Goal: Information Seeking & Learning: Learn about a topic

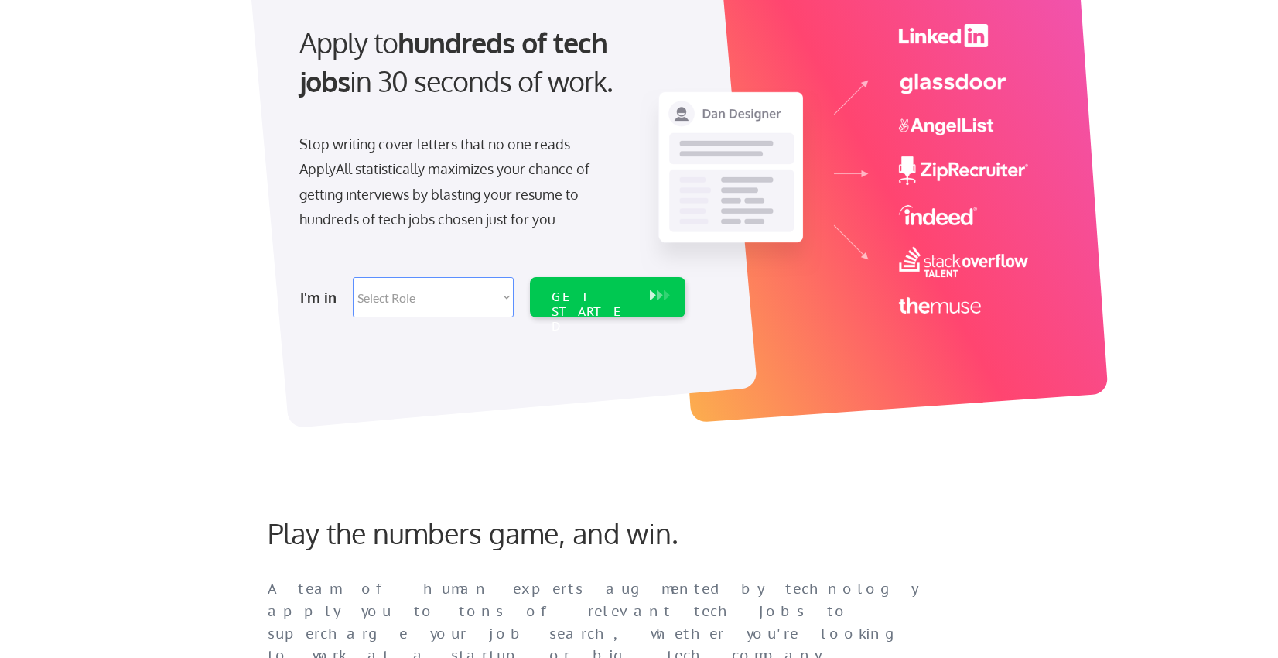
scroll to position [302, 0]
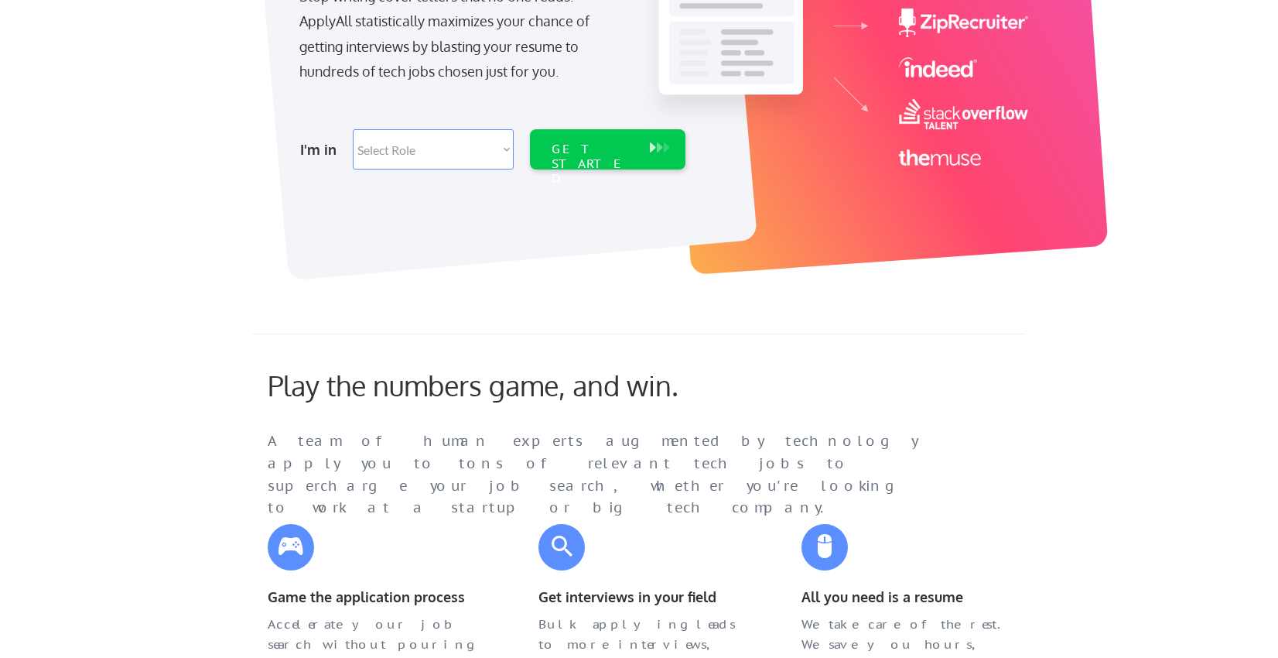
click at [822, 436] on div "A team of human experts augmented by technology apply you to tons of relevant t…" at bounding box center [608, 474] width 681 height 89
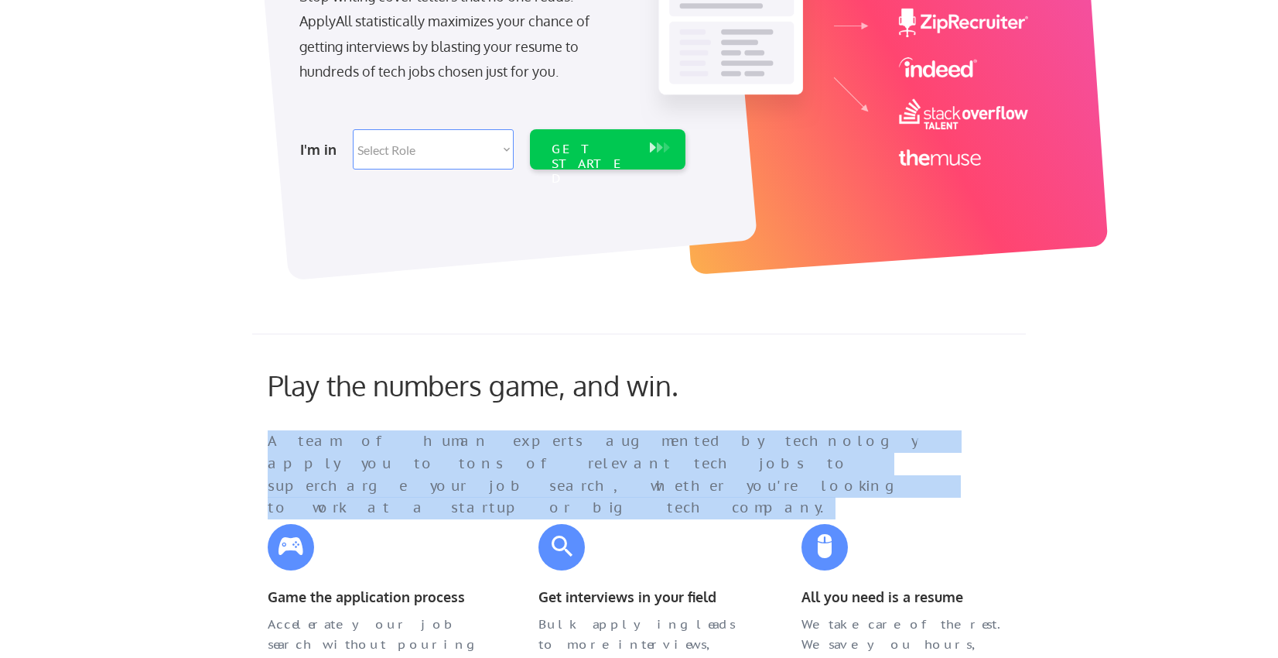
click at [822, 436] on div "A team of human experts augmented by technology apply you to tons of relevant t…" at bounding box center [608, 474] width 681 height 89
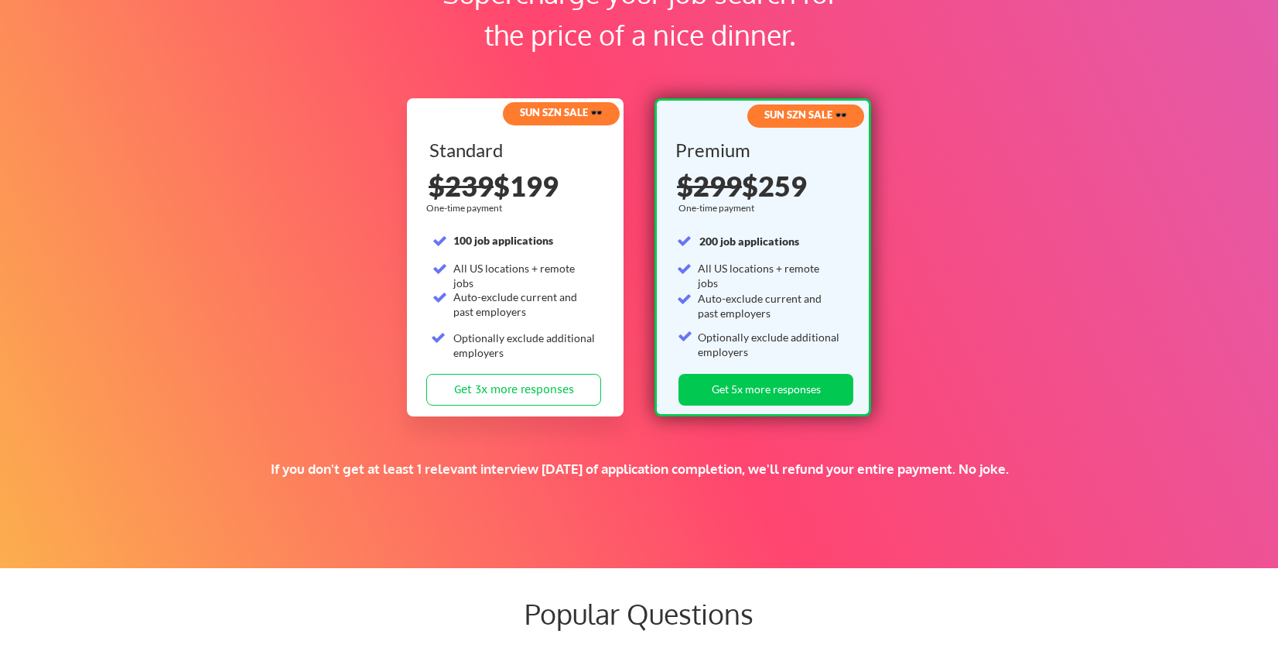
scroll to position [2894, 0]
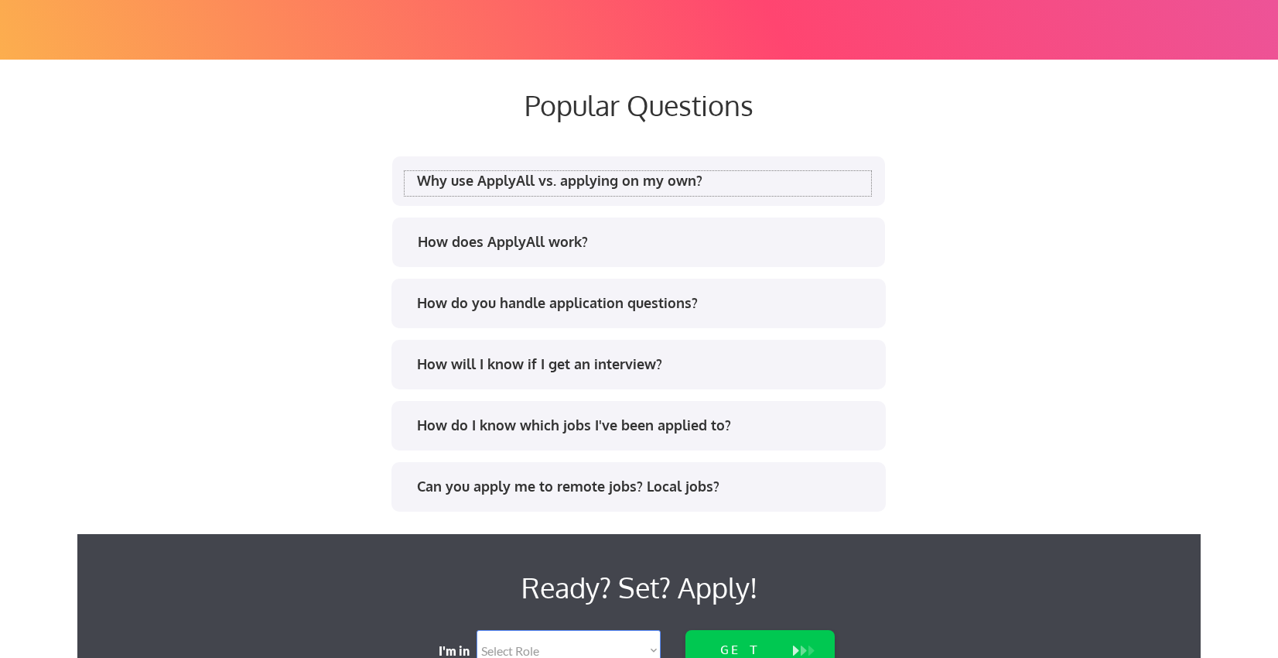
click at [639, 186] on div "Why use ApplyAll vs. applying on my own?" at bounding box center [644, 180] width 454 height 19
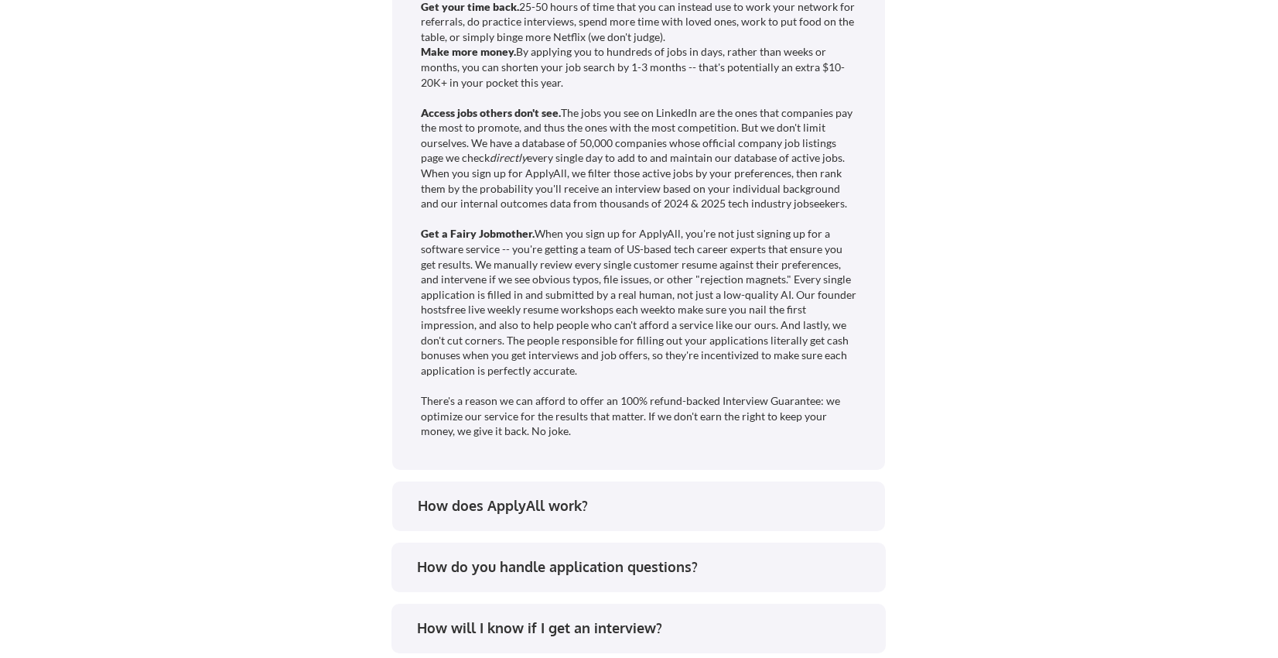
scroll to position [3404, 0]
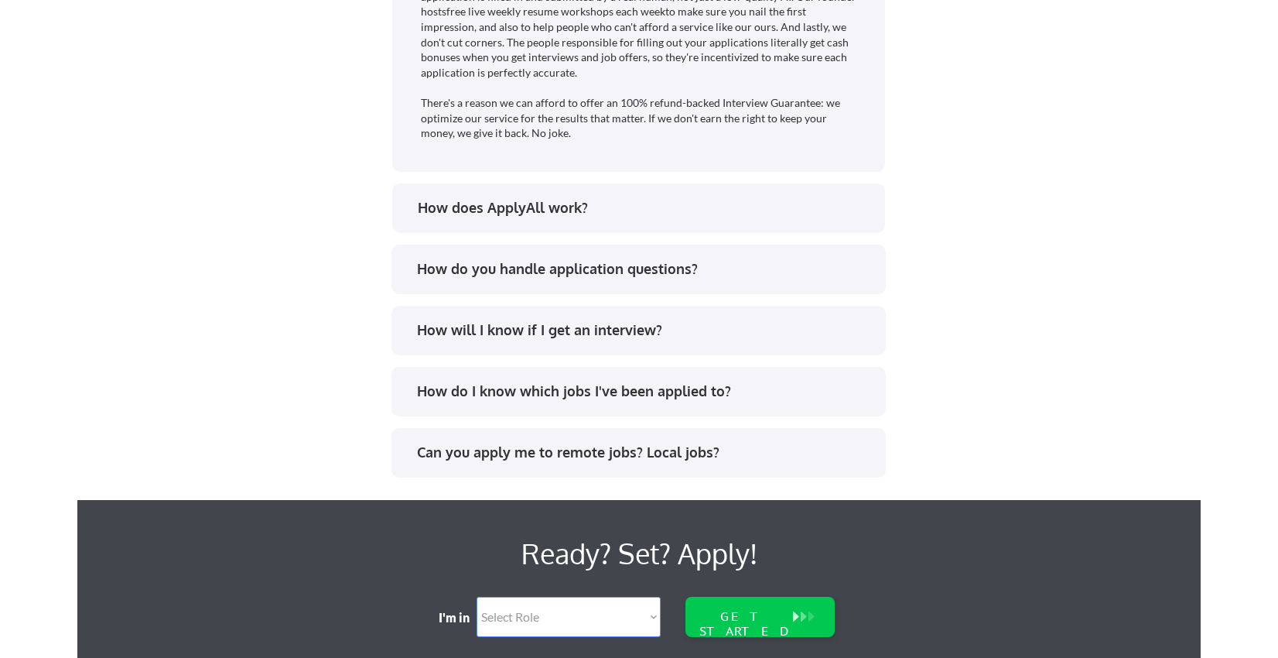
click at [636, 275] on div "How do you handle application questions?" at bounding box center [644, 268] width 454 height 19
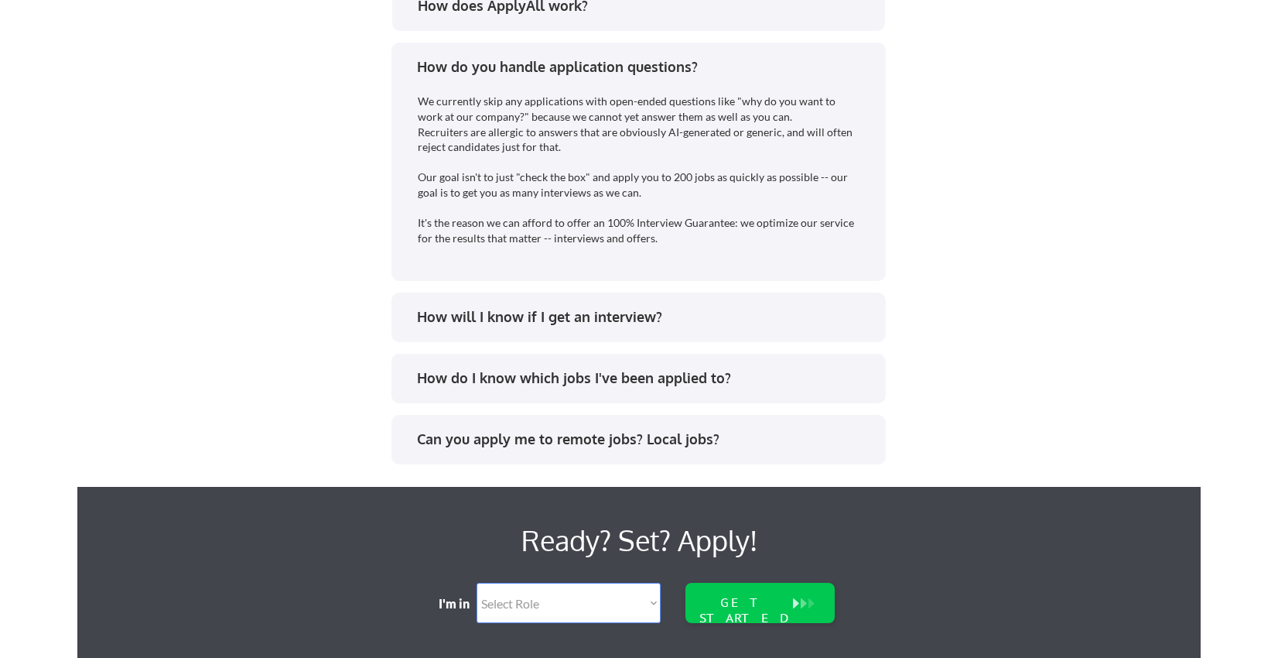
scroll to position [3707, 0]
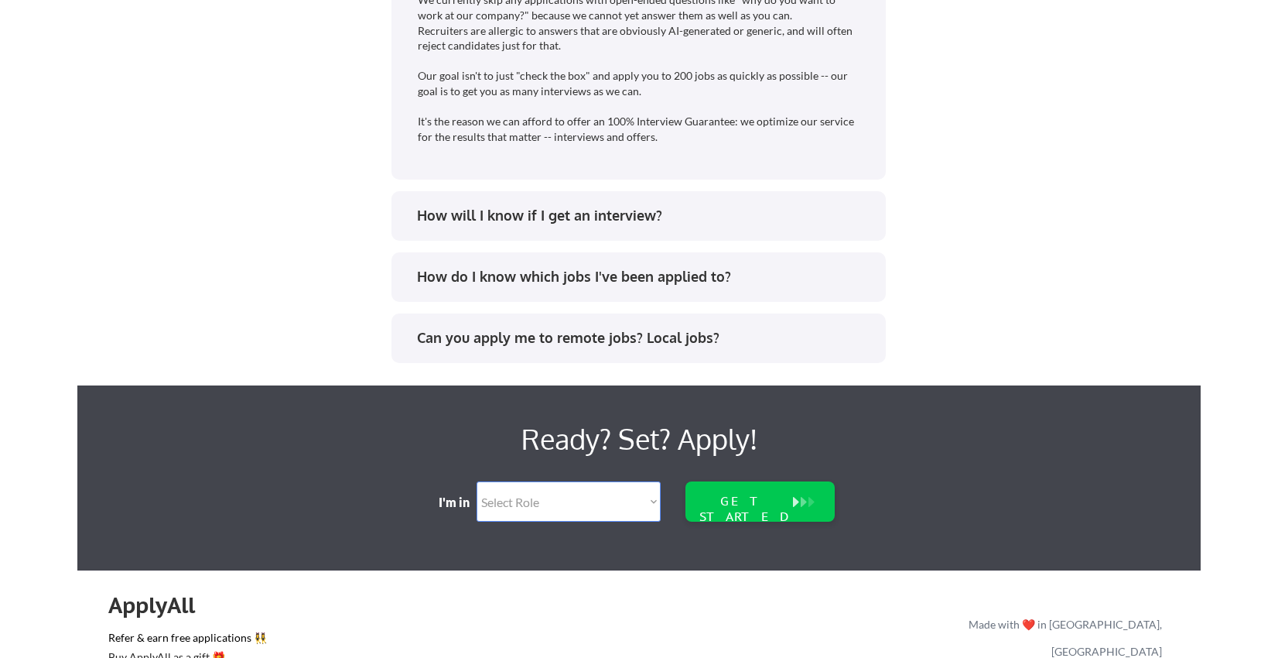
click at [548, 218] on div "How will I know if I get an interview?" at bounding box center [644, 215] width 454 height 19
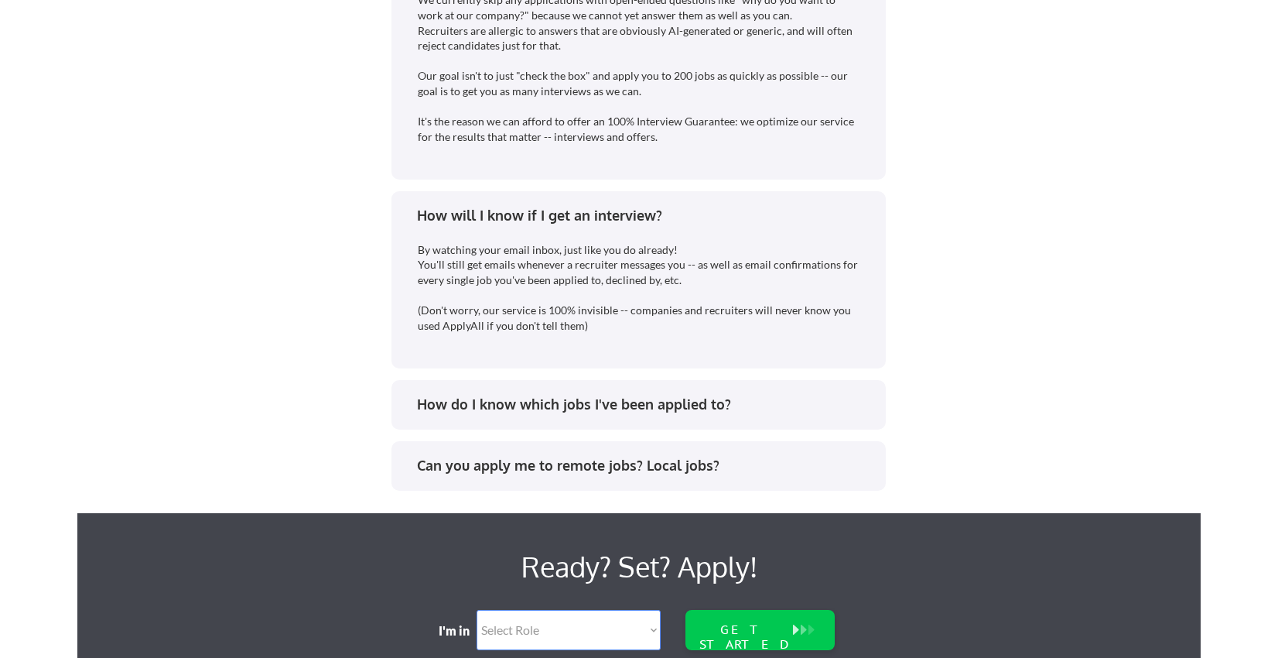
click at [777, 398] on div "How do I know which jobs I've been applied to?" at bounding box center [644, 404] width 454 height 19
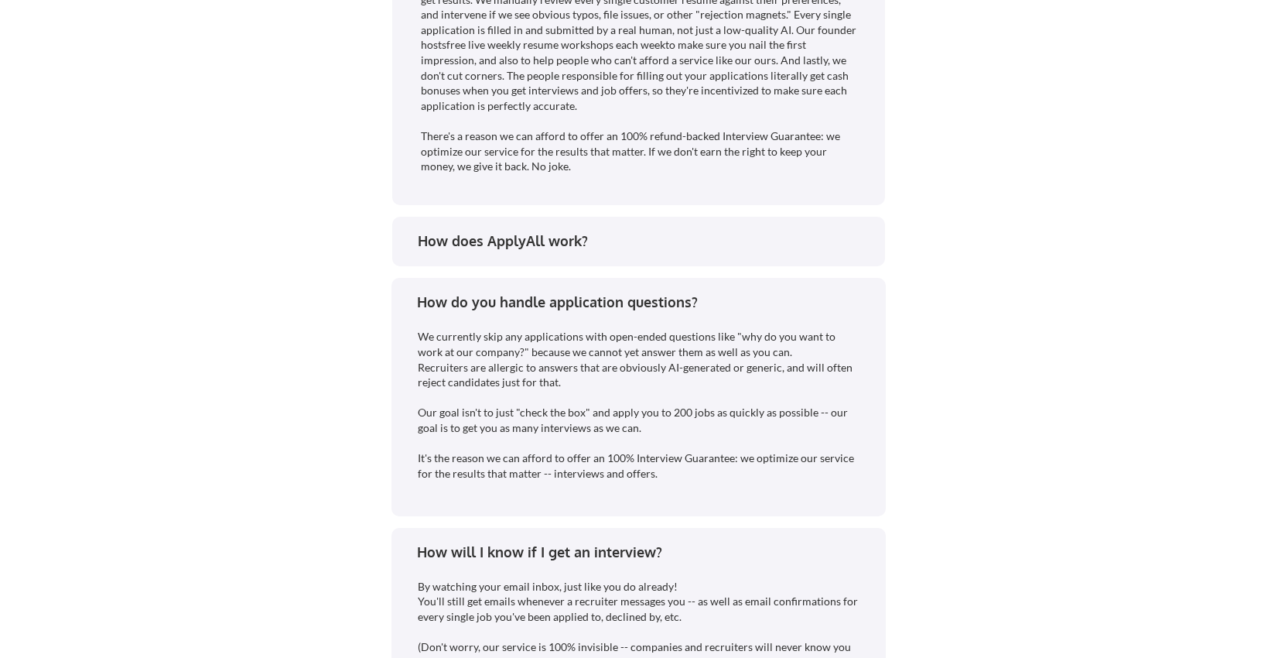
scroll to position [3329, 0]
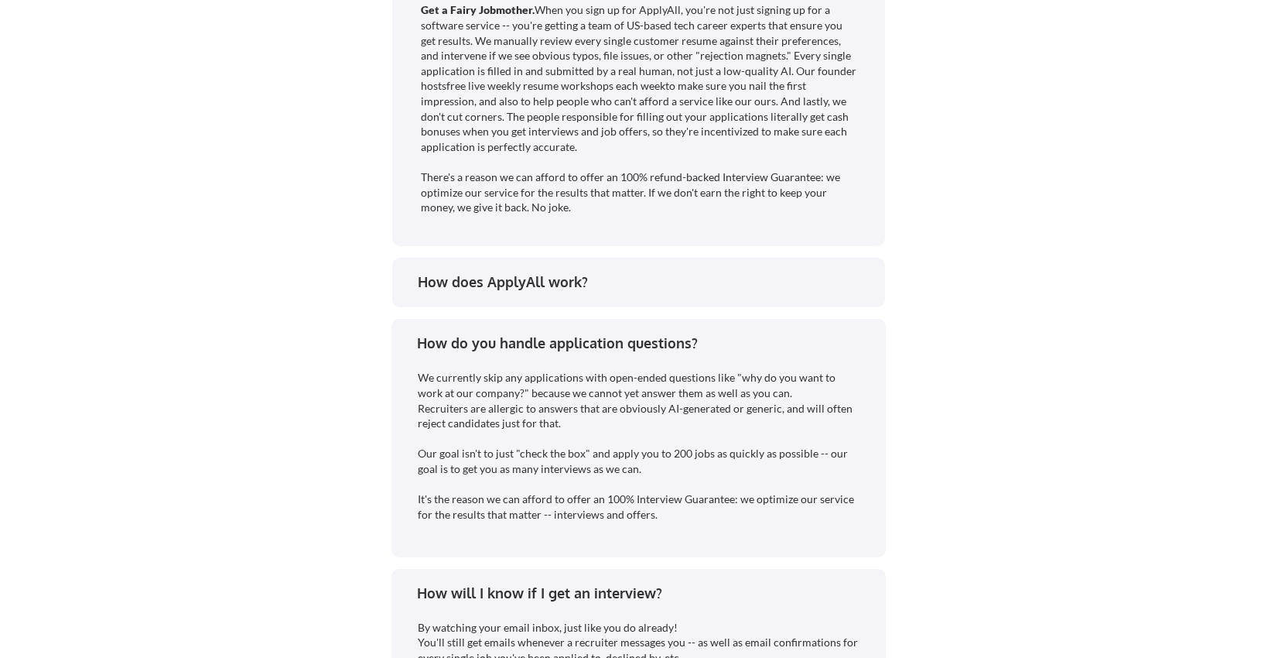
click at [576, 287] on div "How does ApplyAll work?" at bounding box center [645, 281] width 454 height 19
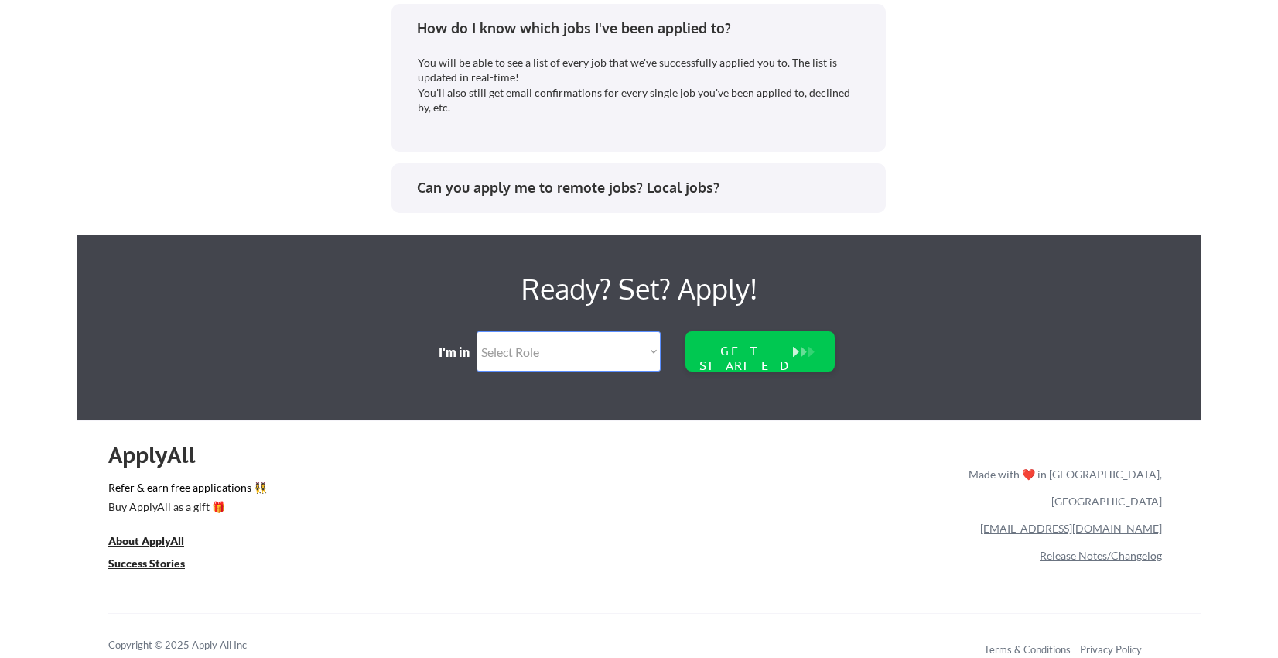
scroll to position [4289, 0]
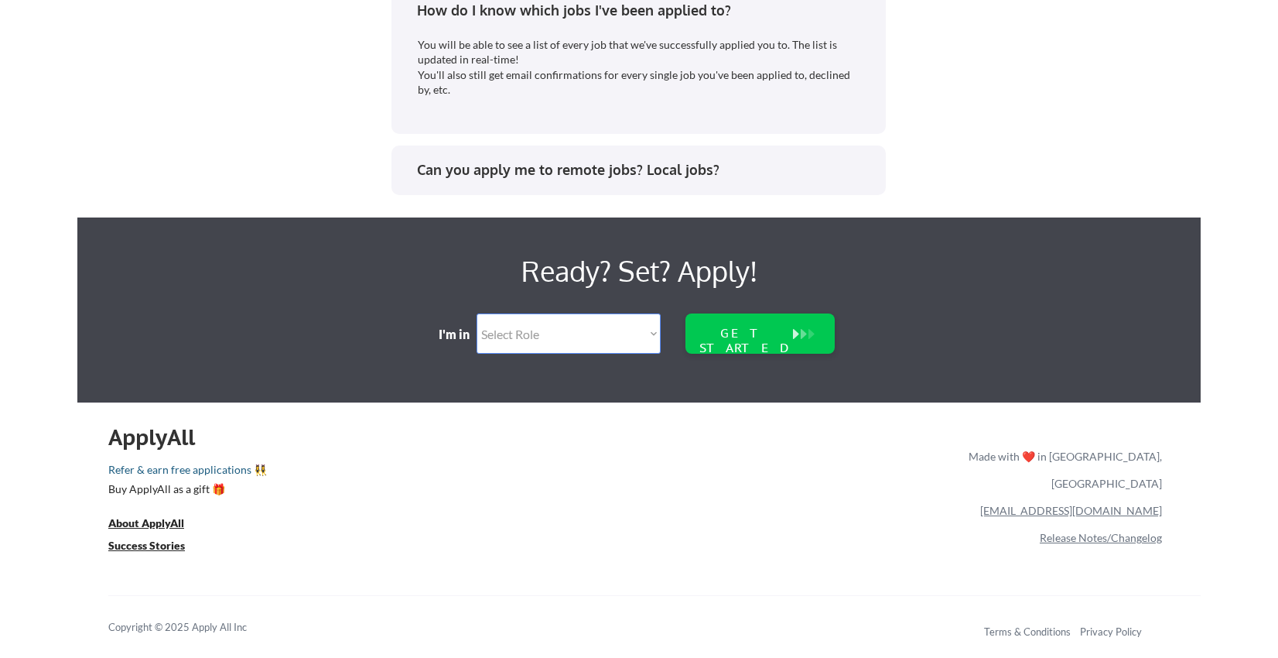
click at [208, 464] on link "Refer & earn free applications 👯‍♀️" at bounding box center [376, 472] width 537 height 16
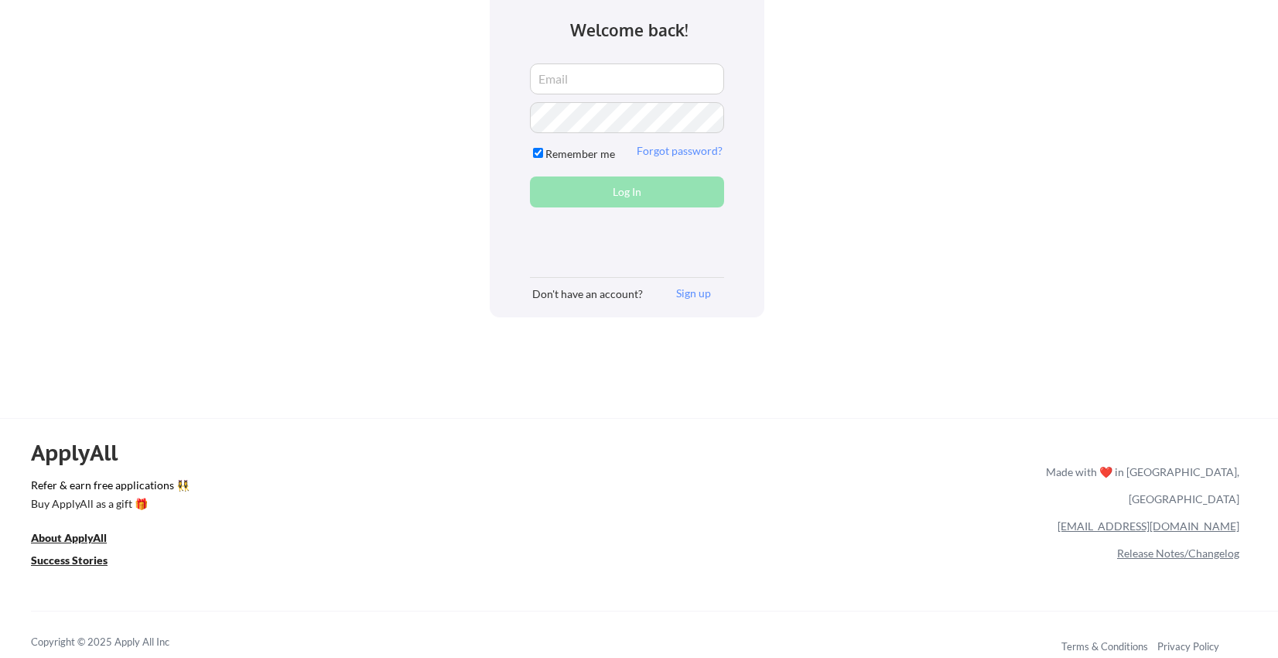
scroll to position [93, 0]
click at [598, 511] on div "ApplyAll Refer & earn free applications 👯‍♀️ Buy ApplyAll as a gift 🎁 About App…" at bounding box center [639, 550] width 1278 height 245
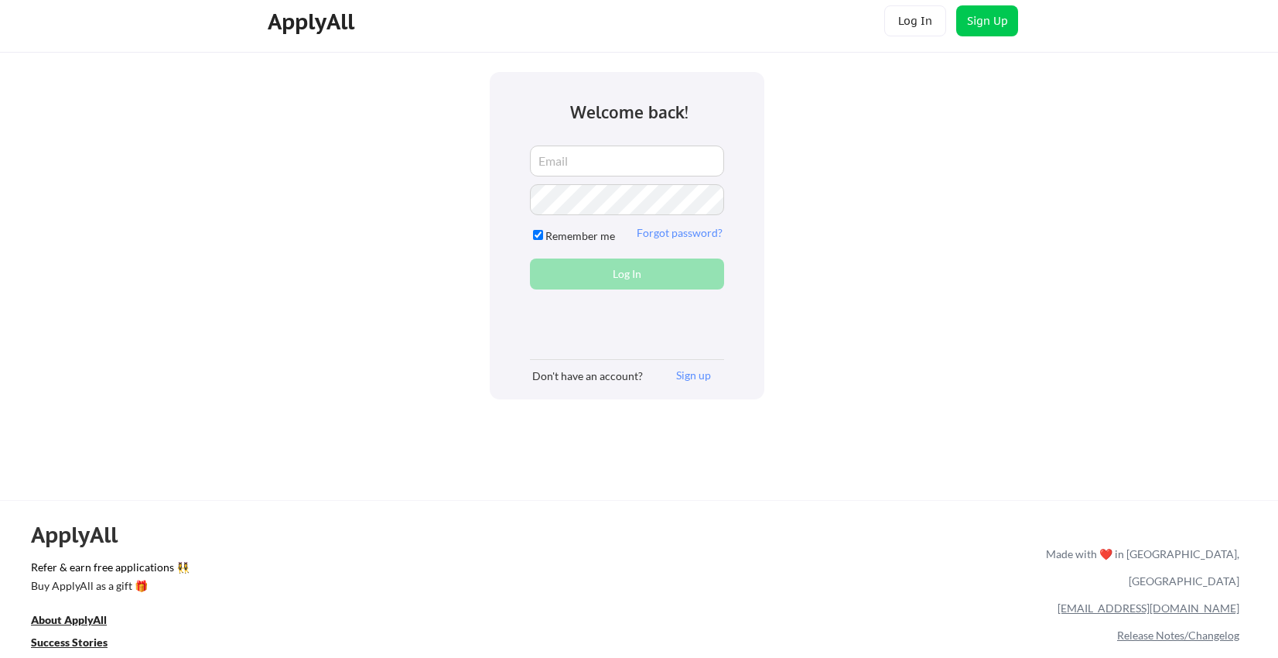
scroll to position [0, 0]
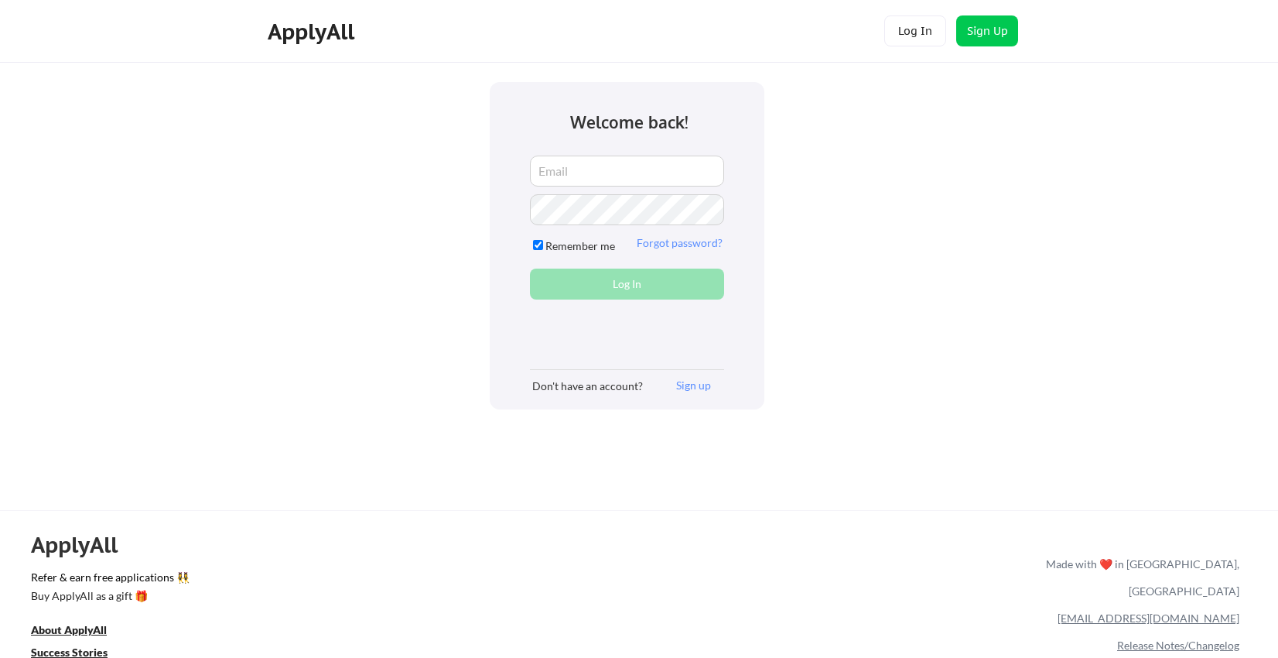
click at [80, 464] on div "Create account Log In Welcome back! Remember me Forgot password? Log In Don't h…" at bounding box center [639, 375] width 1278 height 750
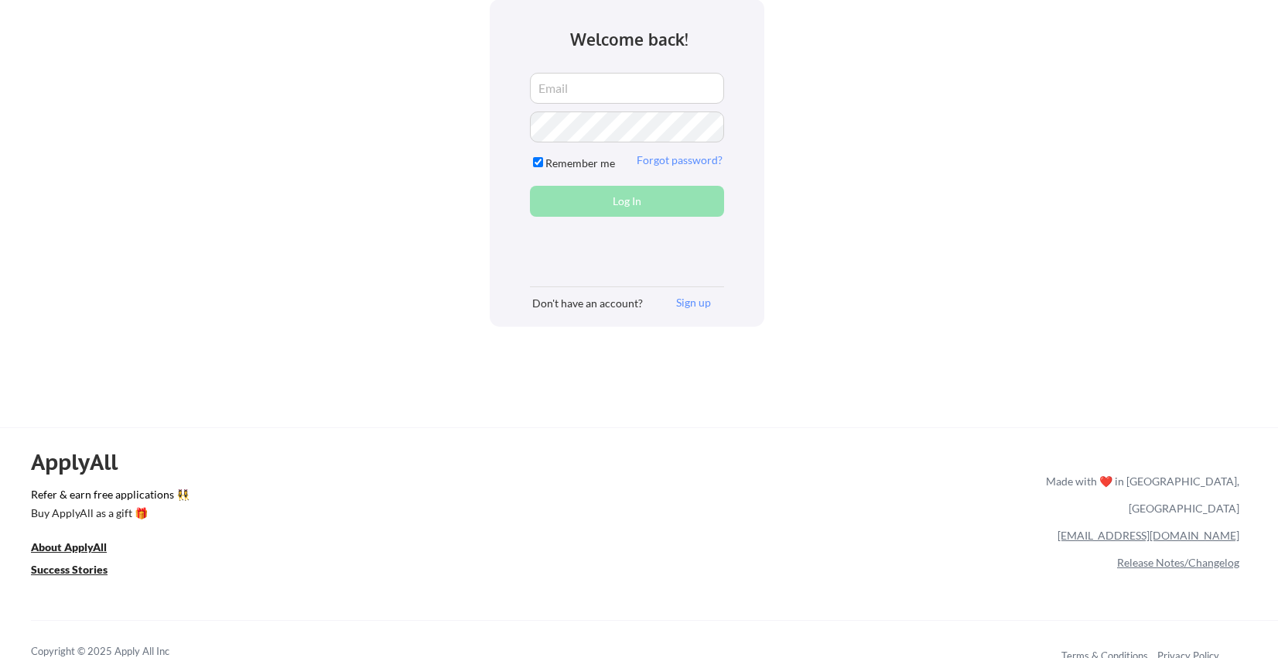
scroll to position [93, 0]
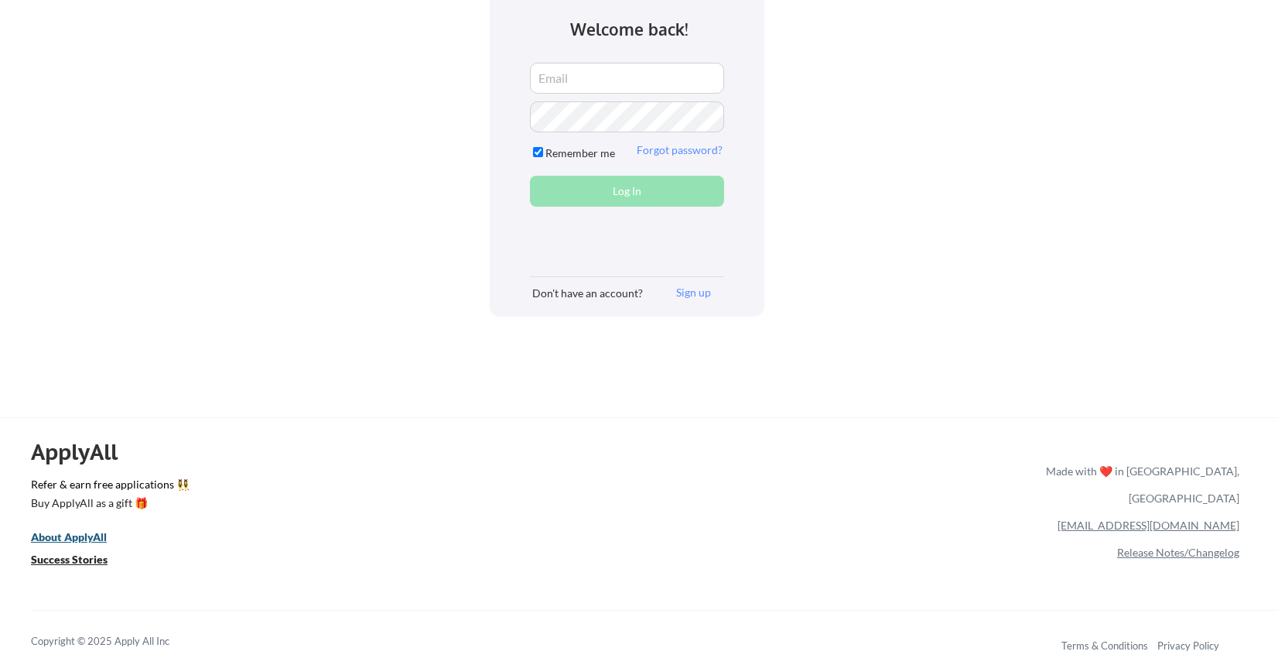
click at [69, 537] on u "About ApplyAll" at bounding box center [69, 536] width 76 height 13
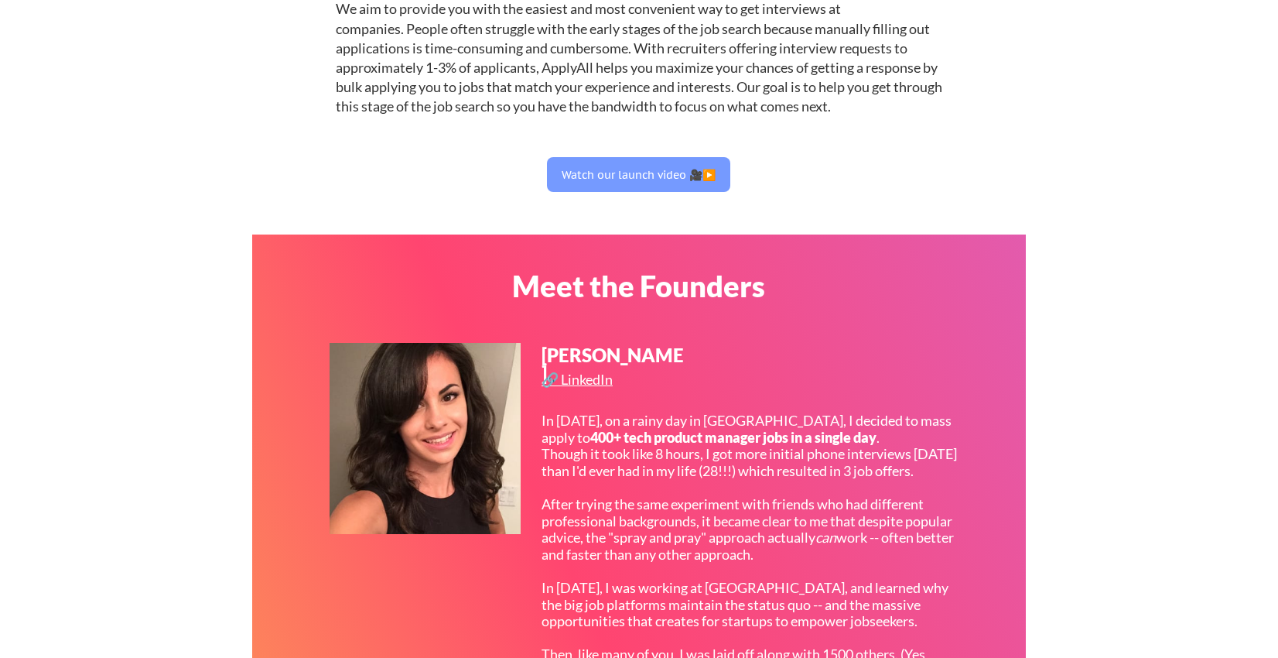
scroll to position [887, 0]
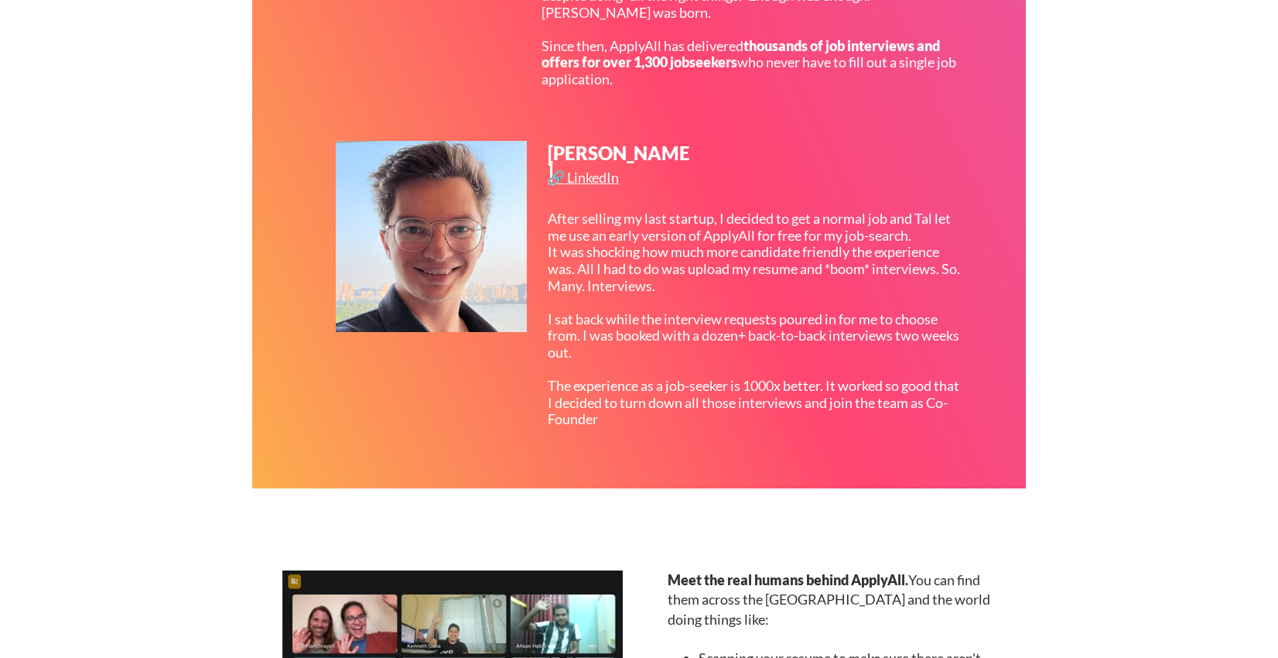
click at [745, 287] on div "After selling my last startup, I decided to get a normal job and Tal let me use…" at bounding box center [755, 318] width 415 height 217
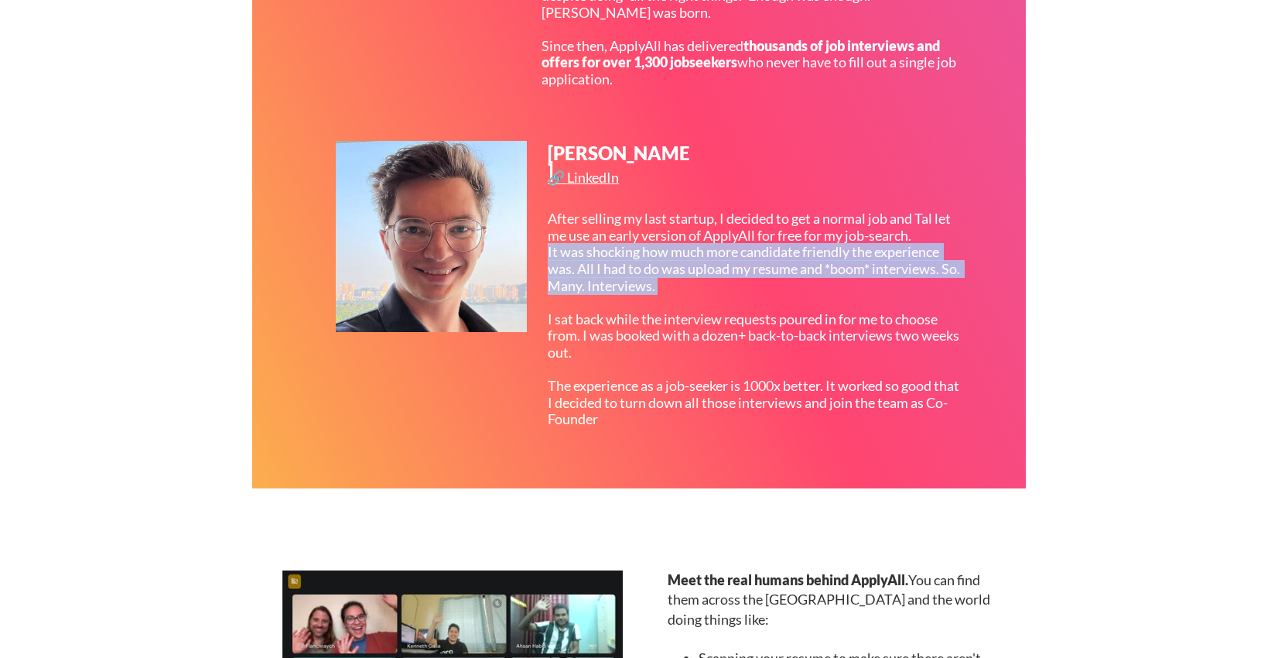
click at [745, 287] on div "After selling my last startup, I decided to get a normal job and Tal let me use…" at bounding box center [755, 318] width 415 height 217
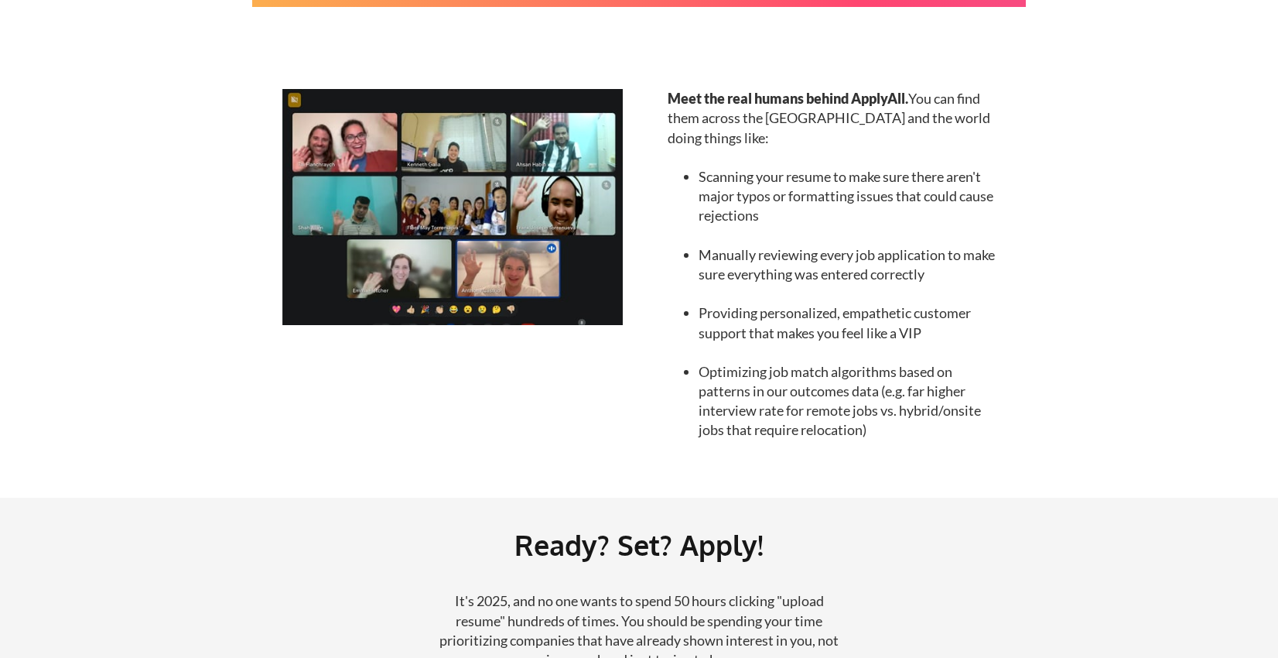
scroll to position [1652, 0]
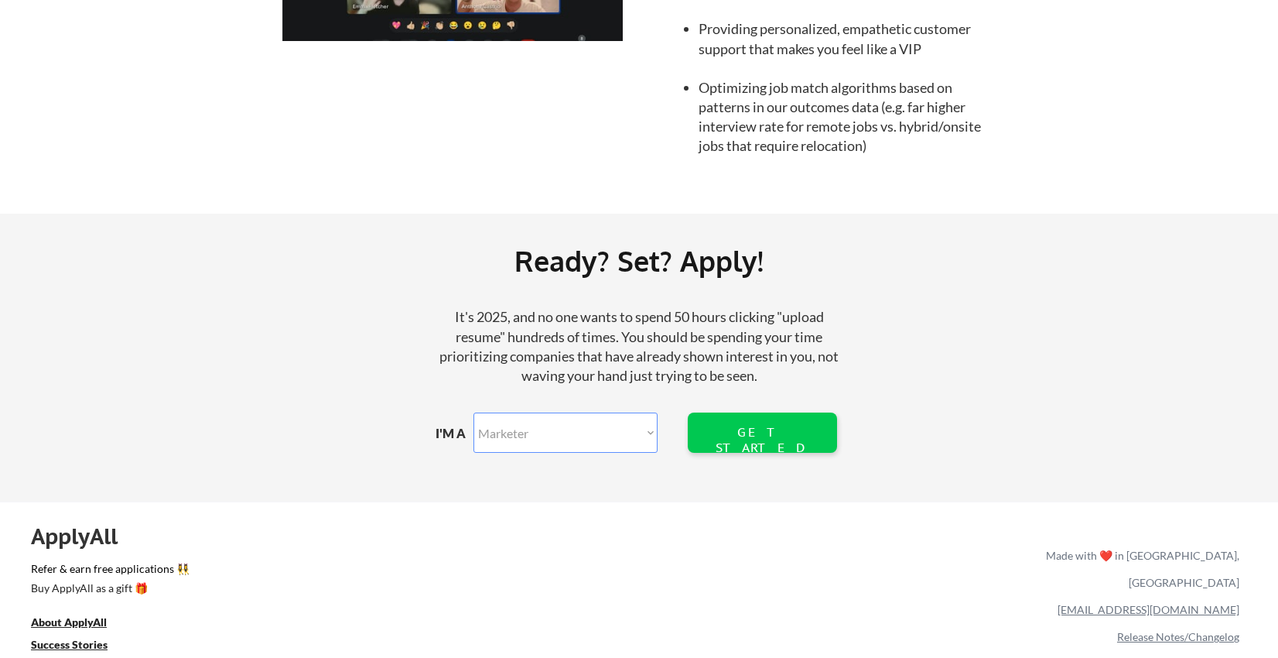
click at [646, 438] on select "Marketer Software Engineering Product Management Customer Success Sales UI/UX/P…" at bounding box center [565, 432] width 184 height 40
click at [473, 412] on select "Marketer Software Engineering Product Management Customer Success Sales UI/UX/P…" at bounding box center [565, 432] width 184 height 40
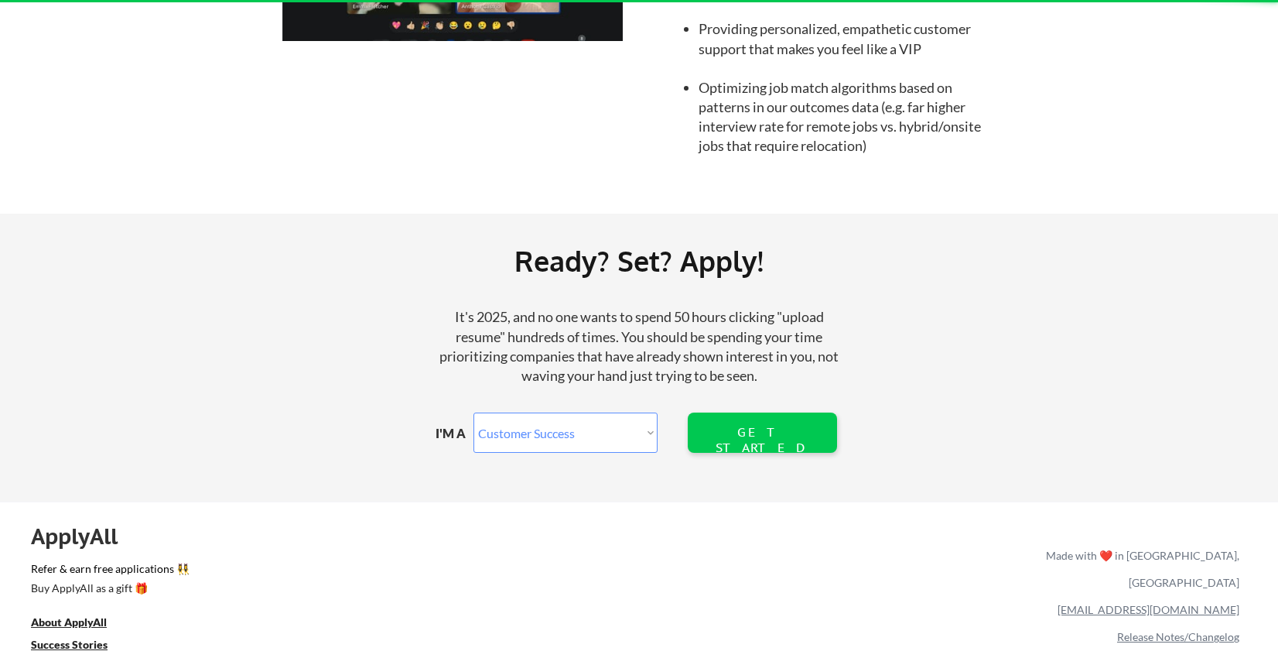
click at [541, 408] on div "I'M A Marketer Software Engineering Product Management Customer Success Sales U…" at bounding box center [547, 432] width 222 height 50
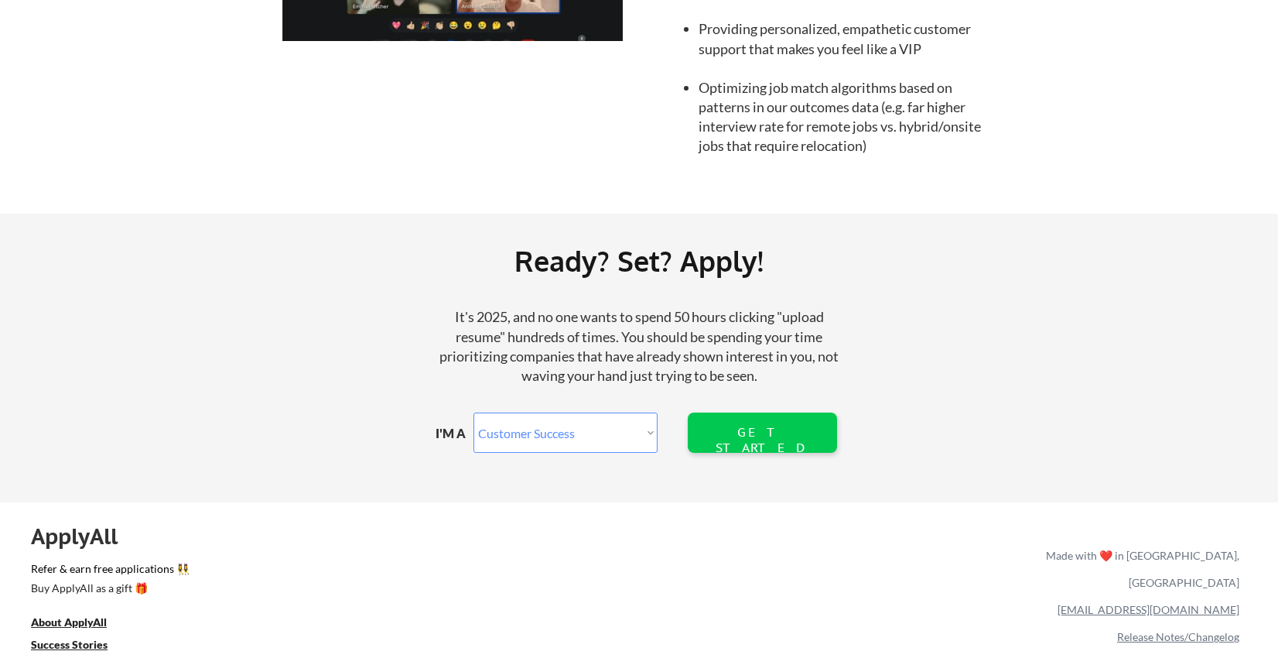
click at [550, 438] on select "Marketer Software Engineering Product Management Customer Success Sales UI/UX/P…" at bounding box center [565, 432] width 184 height 40
select select ""marketing___comms""
click at [473, 412] on select "Marketer Software Engineering Product Management Customer Success Sales UI/UX/P…" at bounding box center [565, 432] width 184 height 40
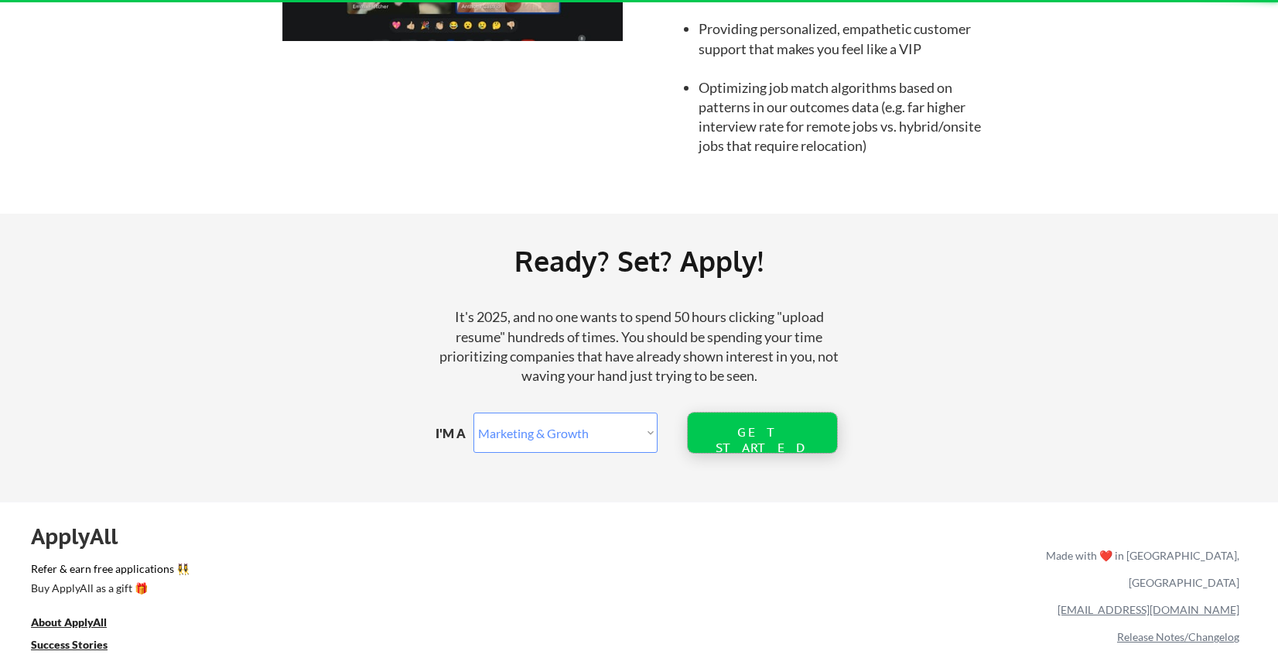
click at [771, 436] on div "GET STARTED" at bounding box center [761, 439] width 99 height 29
